Goal: Task Accomplishment & Management: Complete application form

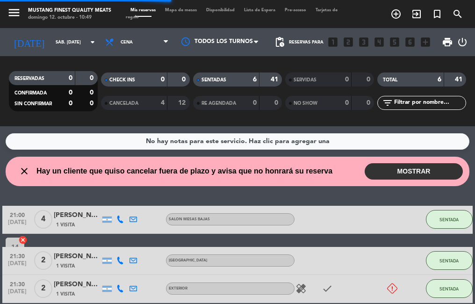
click at [178, 10] on span "Mapa de mesas" at bounding box center [180, 10] width 41 height 4
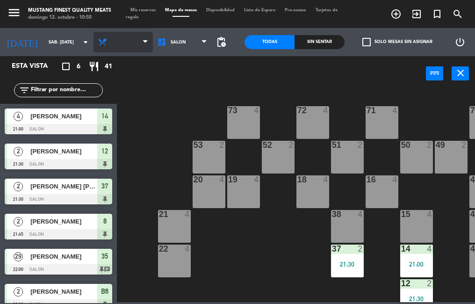
click at [125, 46] on span "Cena" at bounding box center [122, 42] width 59 height 21
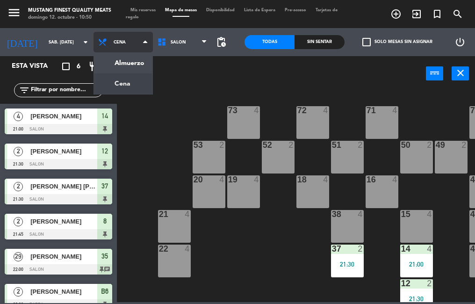
click at [133, 69] on ng-component "menu Mustang Finest Quality Meats [PERSON_NAME] 12. octubre - 10:50 Mis reserva…" at bounding box center [237, 151] width 475 height 302
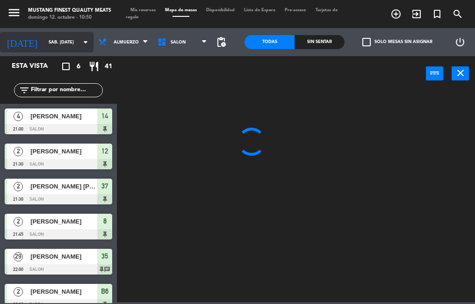
click at [56, 44] on input "sáb. [DATE]" at bounding box center [74, 42] width 61 height 14
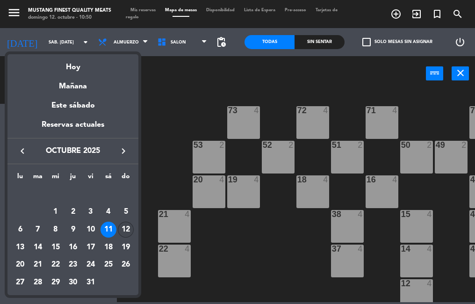
click at [127, 233] on div "12" at bounding box center [126, 229] width 16 height 16
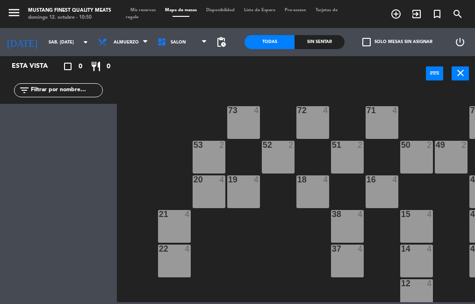
type input "dom. [DATE]"
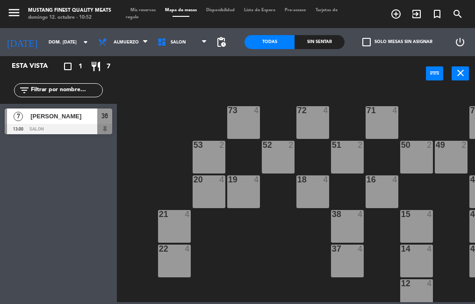
click at [420, 13] on icon "exit_to_app" at bounding box center [416, 13] width 11 height 11
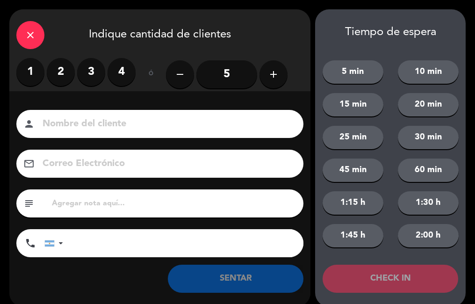
click at [31, 42] on div "close" at bounding box center [30, 35] width 28 height 28
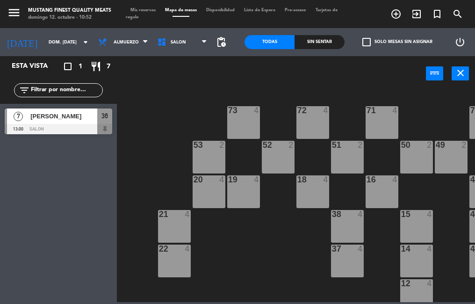
click at [431, 15] on icon "turned_in_not" at bounding box center [436, 13] width 11 height 11
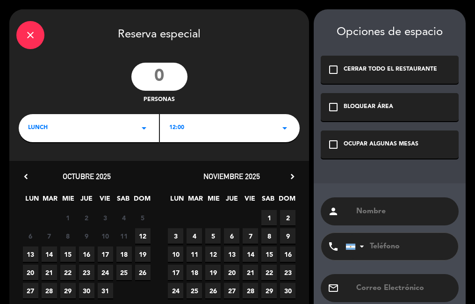
click at [331, 140] on icon "check_box_outline_blank" at bounding box center [333, 144] width 11 height 11
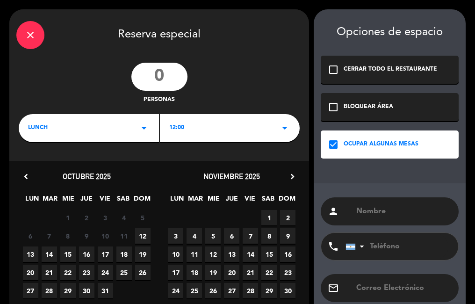
click at [399, 207] on input "text" at bounding box center [403, 211] width 96 height 13
type input "Maartin"
click at [143, 234] on span "12" at bounding box center [142, 235] width 15 height 15
click at [136, 121] on div "LUNCH arrow_drop_down" at bounding box center [89, 128] width 140 height 28
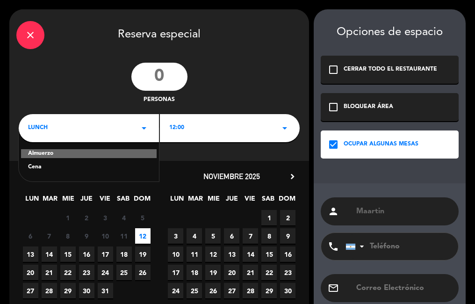
click at [250, 85] on div "personas" at bounding box center [158, 84] width 299 height 42
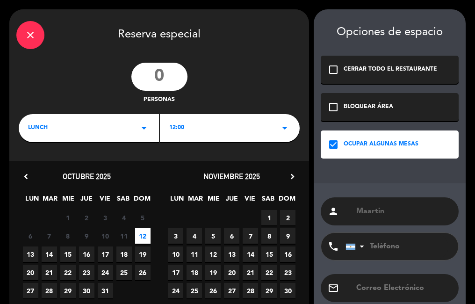
click at [161, 77] on input "number" at bounding box center [159, 77] width 56 height 28
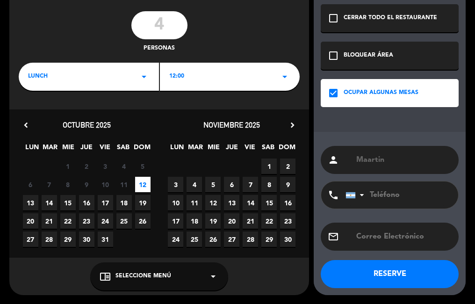
type input "4"
click at [395, 271] on button "RESERVE" at bounding box center [390, 274] width 138 height 28
